Goal: Download file/media

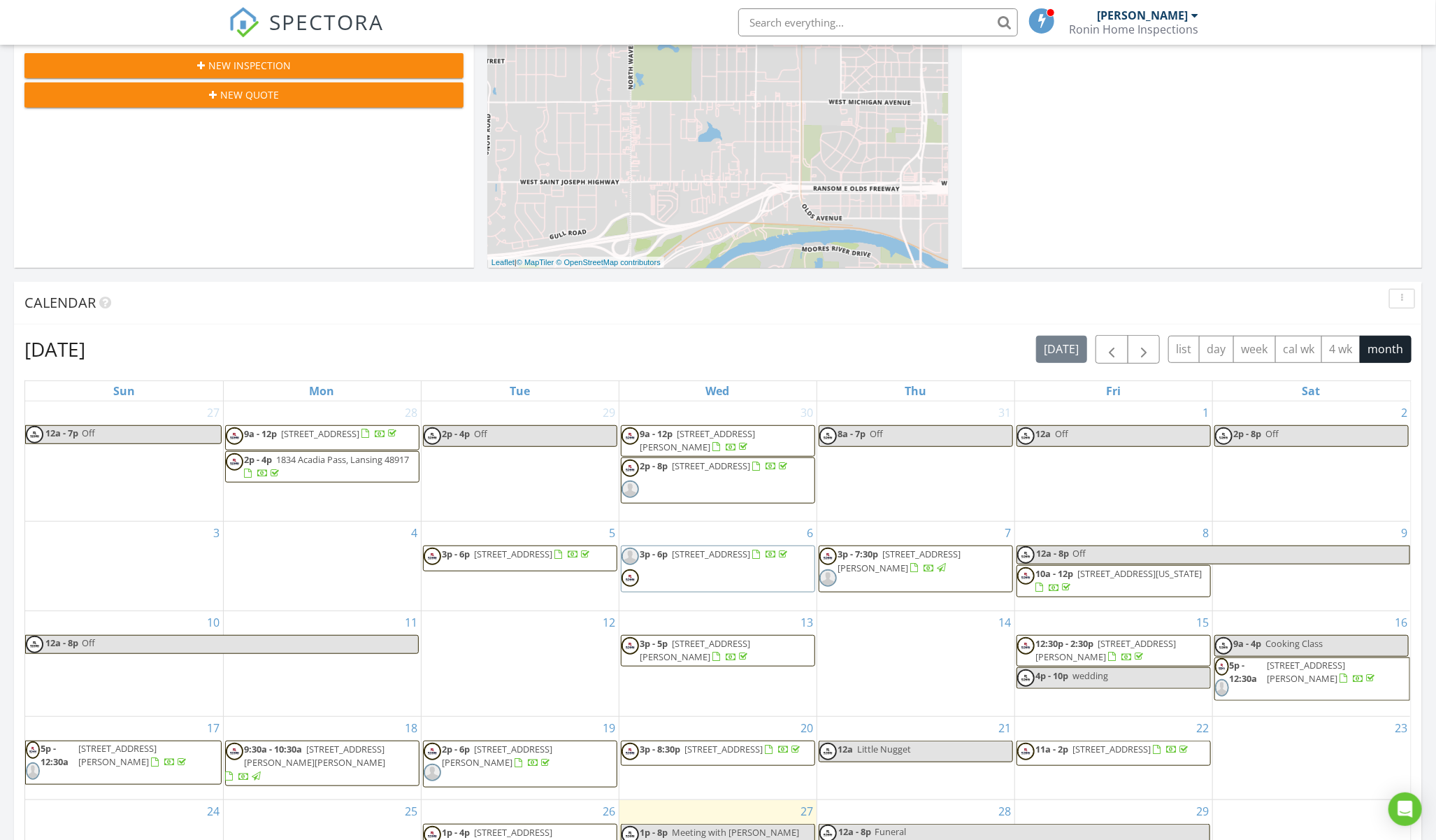
scroll to position [233, 0]
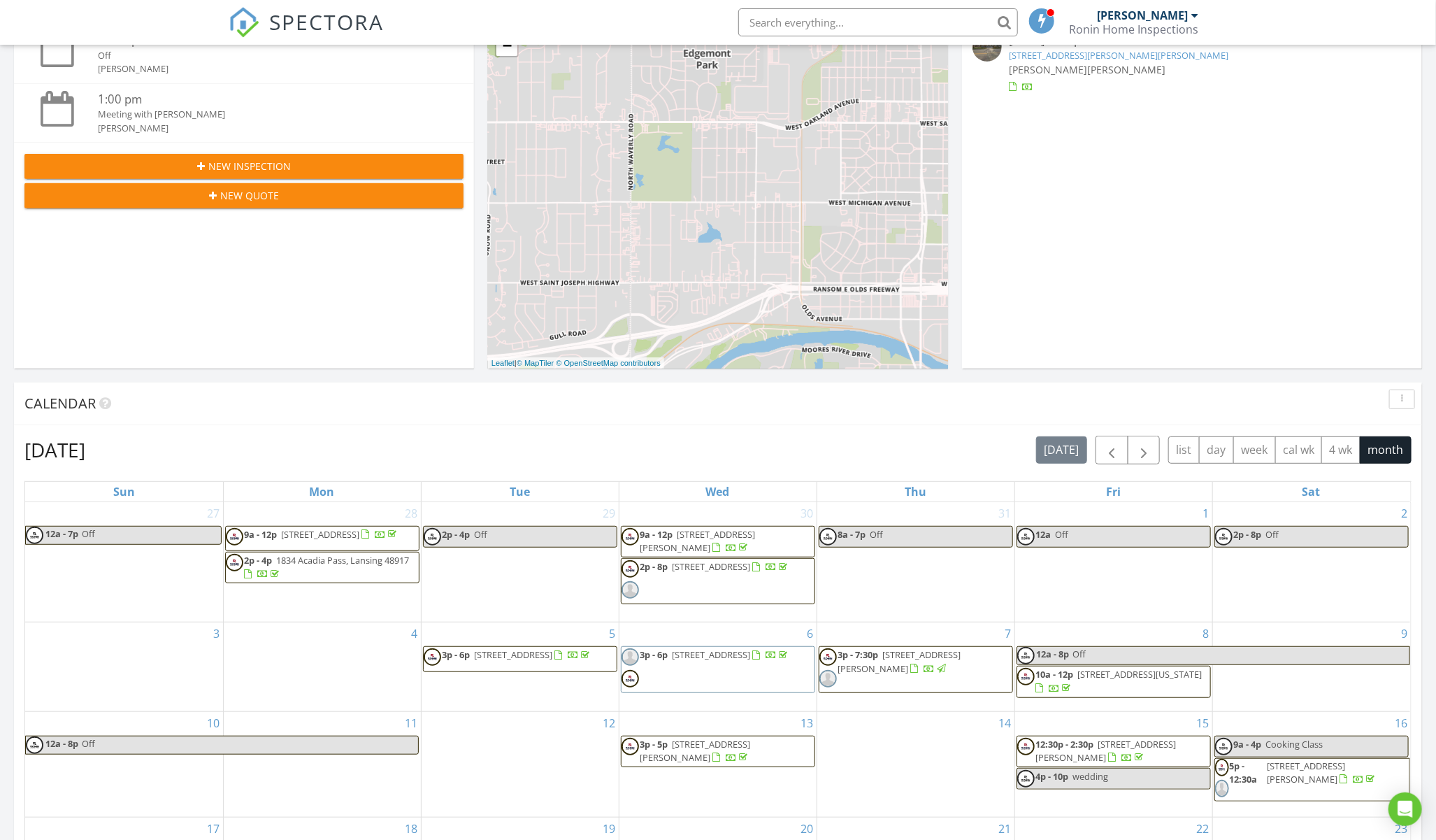
click at [1126, 59] on link "[STREET_ADDRESS][PERSON_NAME][PERSON_NAME]" at bounding box center [1119, 55] width 220 height 13
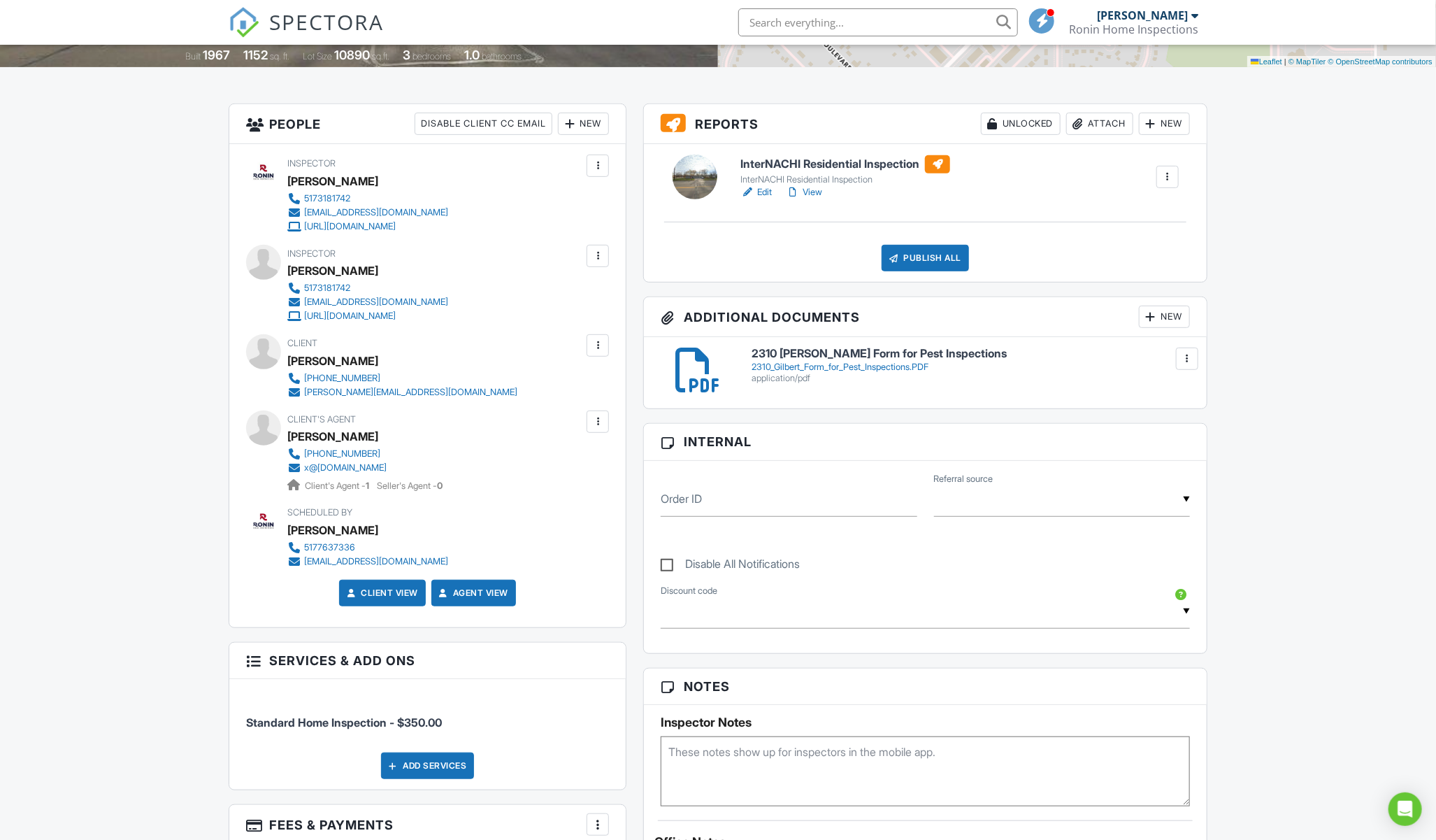
scroll to position [310, 0]
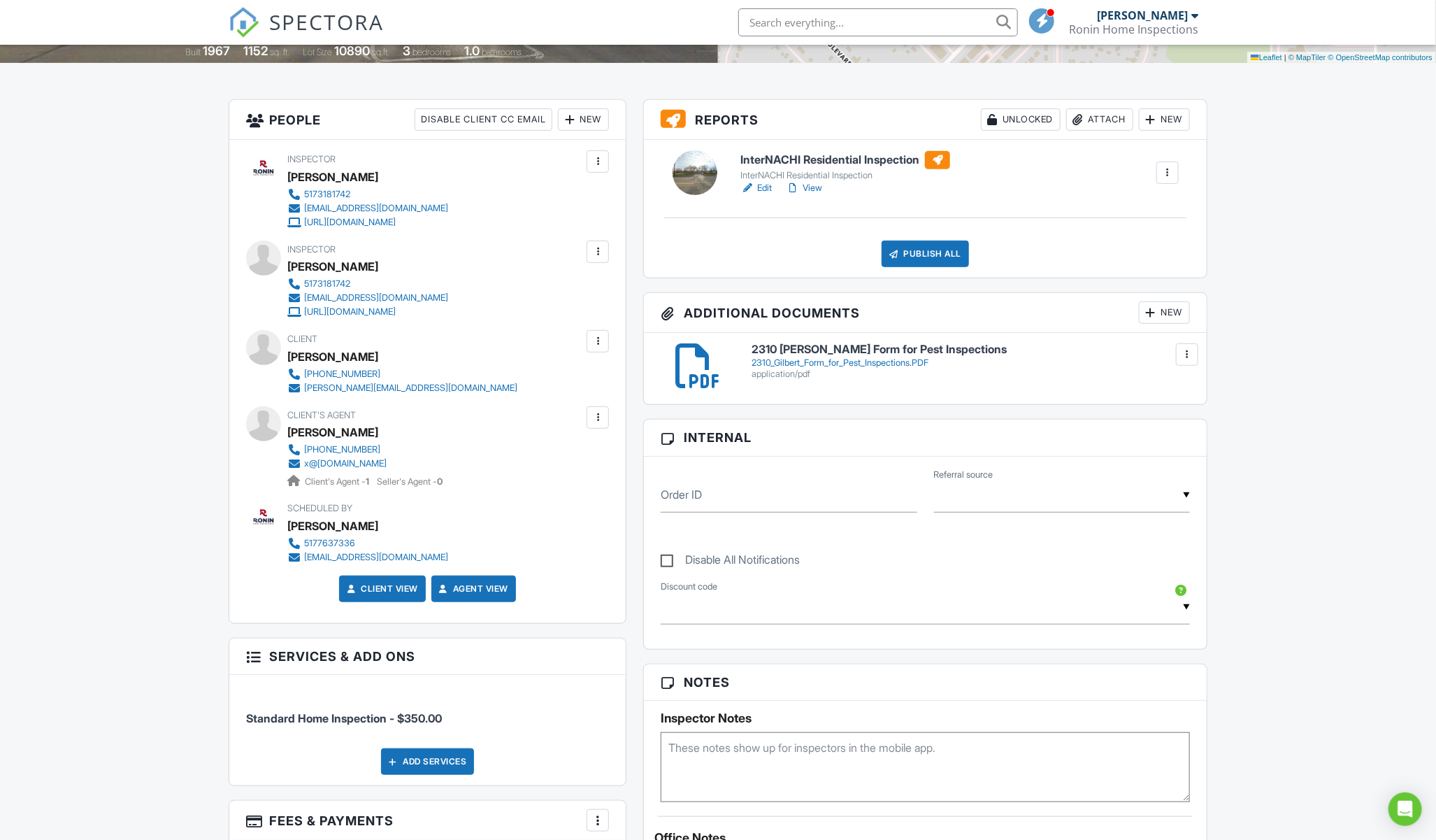
click at [873, 367] on div "2310_Gilbert_Form_for_Pest_Inspections.PDF" at bounding box center [971, 362] width 438 height 11
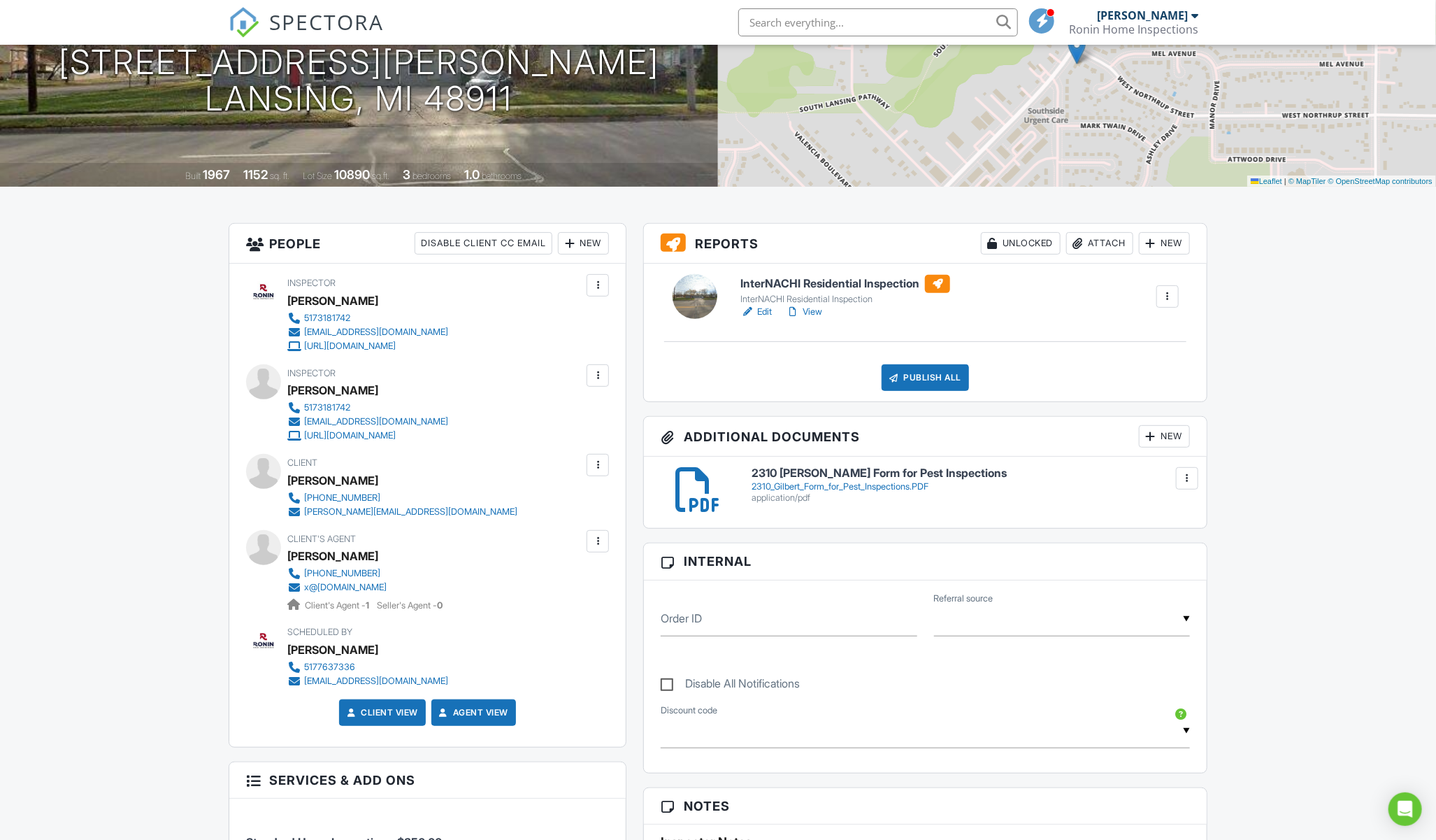
scroll to position [0, 0]
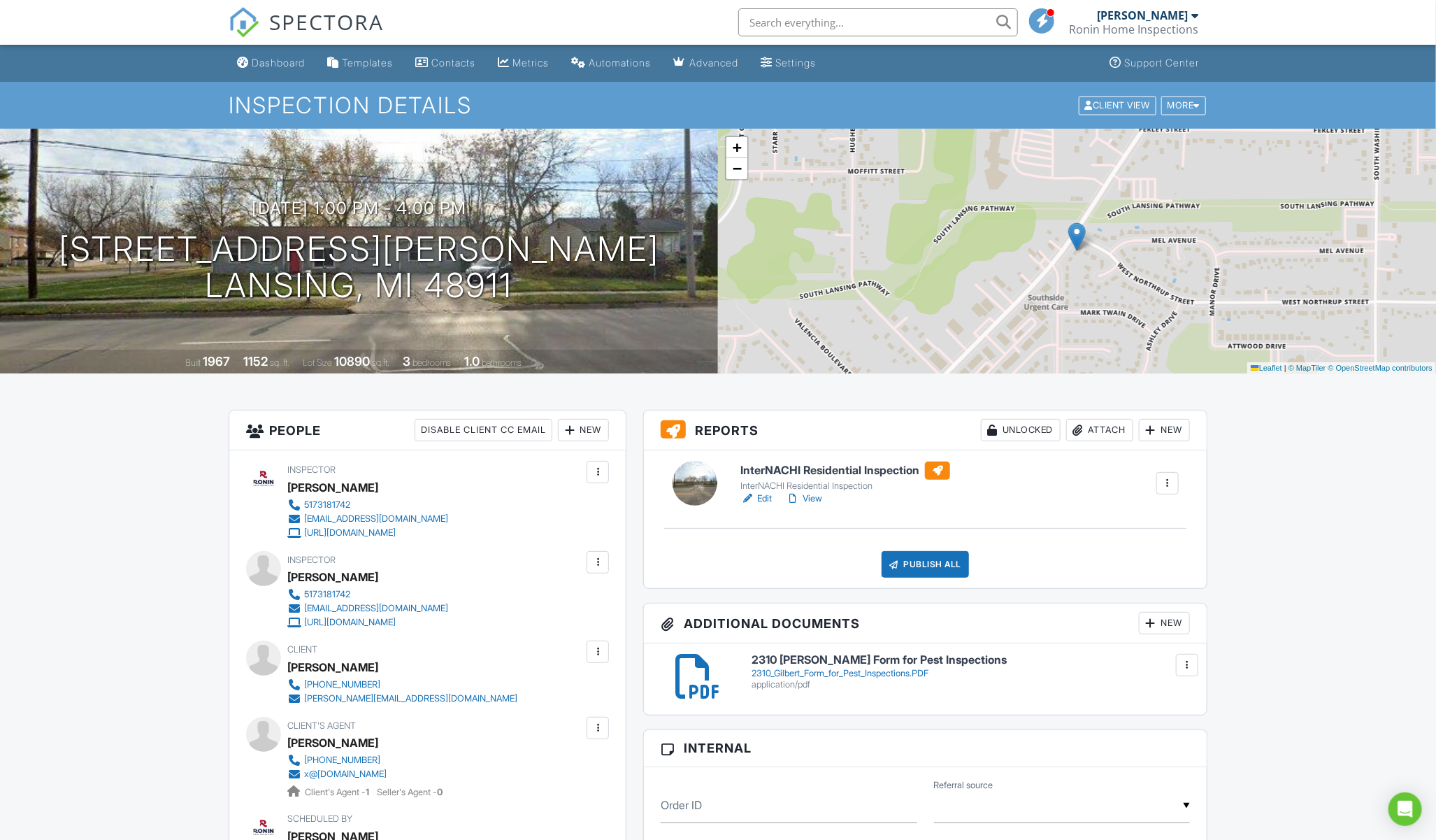
click at [806, 497] on link "View" at bounding box center [804, 498] width 36 height 14
